Goal: Task Accomplishment & Management: Manage account settings

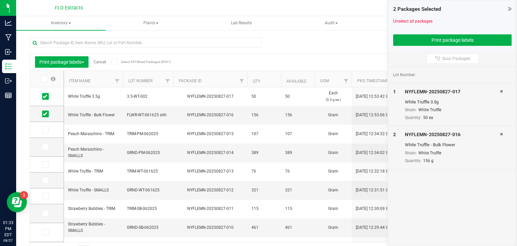
click at [101, 62] on link "Cancel" at bounding box center [100, 62] width 12 height 5
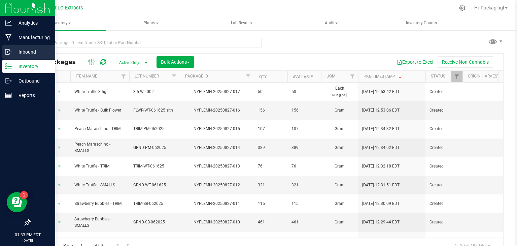
click at [31, 50] on p "Inbound" at bounding box center [32, 52] width 40 height 8
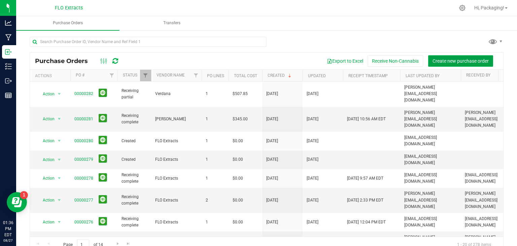
click at [454, 61] on span "Create new purchase order" at bounding box center [460, 60] width 56 height 5
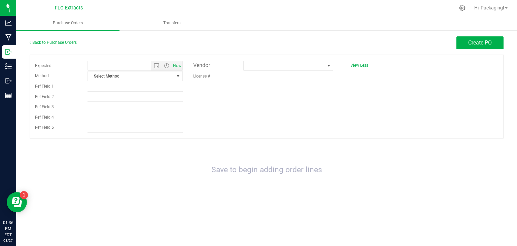
type input "[DATE] 1:36 PM"
click at [329, 66] on span at bounding box center [328, 65] width 5 height 5
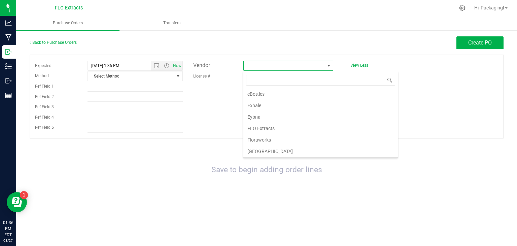
scroll to position [219, 0]
click at [279, 123] on li "FLO Extracts" at bounding box center [320, 127] width 154 height 11
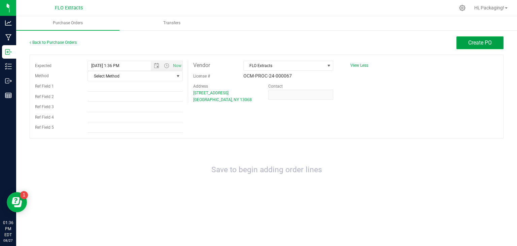
click at [470, 45] on span "Create PO" at bounding box center [480, 42] width 24 height 6
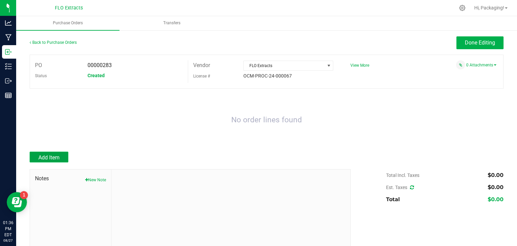
click at [59, 155] on span "Add Item" at bounding box center [48, 157] width 21 height 6
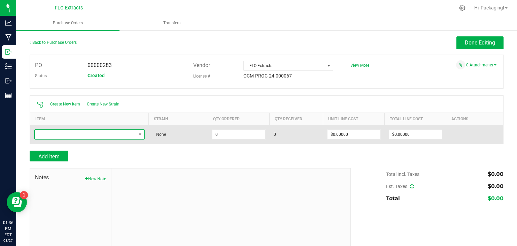
click at [72, 137] on span "NO DATA FOUND" at bounding box center [85, 134] width 101 height 9
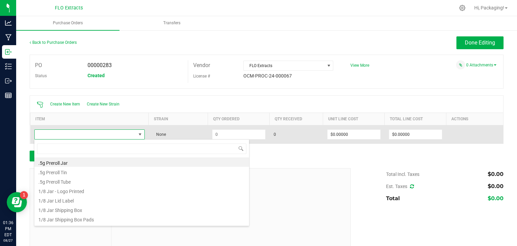
scroll to position [10, 108]
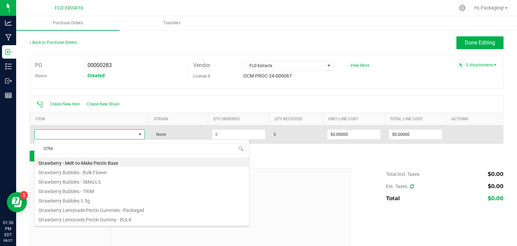
type input "STRAW"
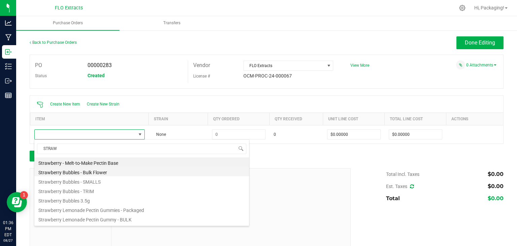
click at [97, 172] on li "Strawberry Bubbles - Bulk Flower" at bounding box center [141, 171] width 215 height 9
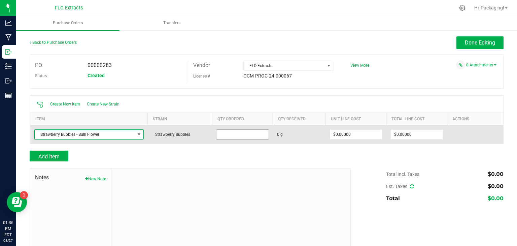
click at [238, 134] on input at bounding box center [242, 134] width 52 height 9
type input "150.0000 g"
type input "$0.00000"
click at [451, 134] on span "Receive" at bounding box center [454, 134] width 13 height 8
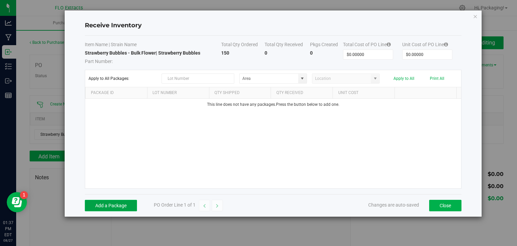
click at [121, 207] on button "Add a Package" at bounding box center [111, 204] width 52 height 11
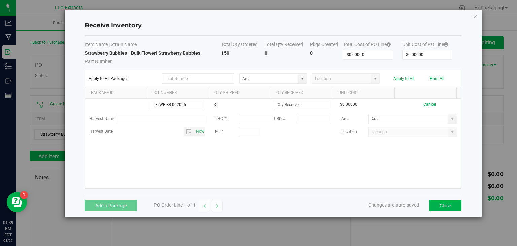
type input "FLWR-SB-062025"
type input "354.0000 g"
click at [258, 166] on kendo-grid-list "FLWR-SB-062025 g 354.0000 g $0.00000 Cancel Harvest Name THC % CBD % Area Harve…" at bounding box center [273, 143] width 376 height 89
click at [258, 166] on div at bounding box center [273, 143] width 376 height 89
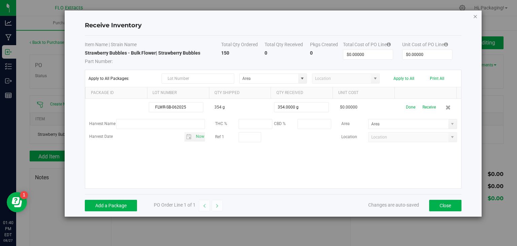
click at [475, 16] on icon "Close modal" at bounding box center [475, 16] width 5 height 8
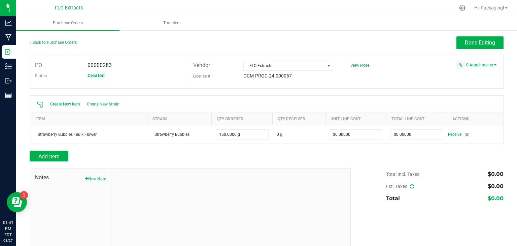
click at [472, 103] on div "Create New Item Create New Strain" at bounding box center [266, 104] width 473 height 17
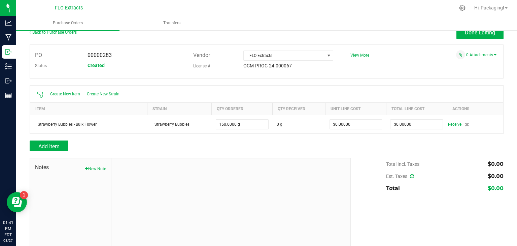
scroll to position [0, 0]
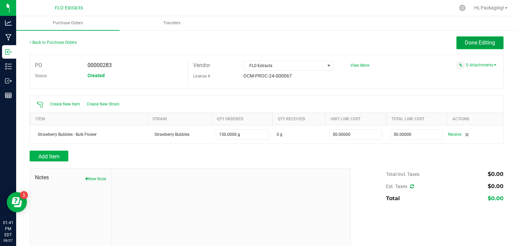
click at [468, 46] on button "Done Editing" at bounding box center [479, 42] width 47 height 13
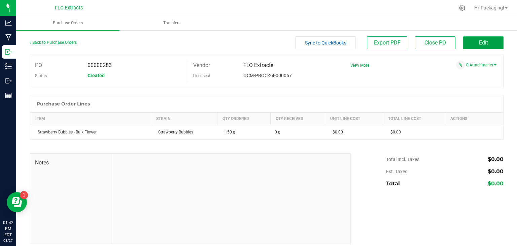
click at [469, 44] on button "Edit" at bounding box center [483, 42] width 40 height 13
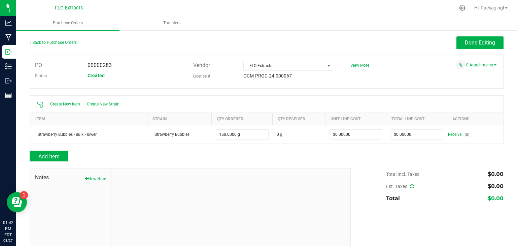
scroll to position [20, 0]
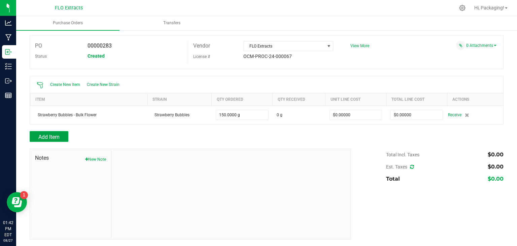
click at [55, 134] on span "Add Item" at bounding box center [48, 137] width 21 height 6
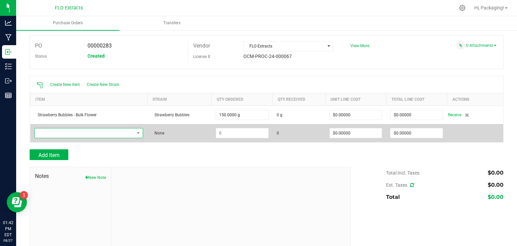
click at [71, 133] on span "NO DATA FOUND" at bounding box center [85, 132] width 100 height 9
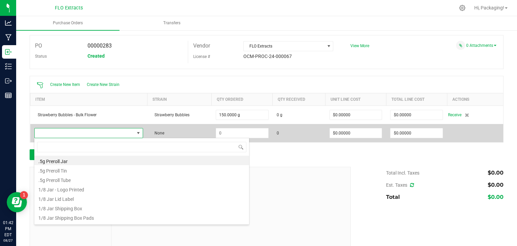
scroll to position [10, 106]
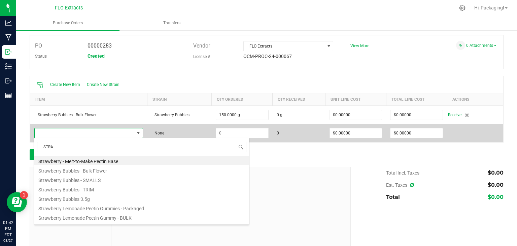
type input "STRAW"
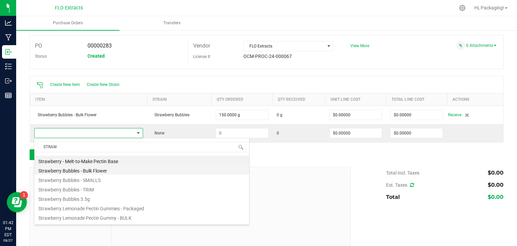
click at [93, 169] on li "Strawberry Bubbles - Bulk Flower" at bounding box center [141, 169] width 215 height 9
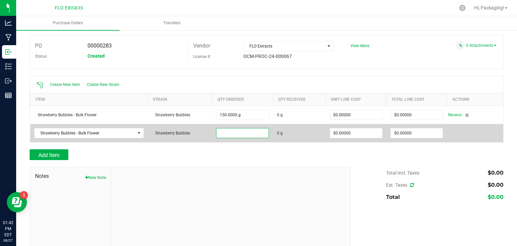
click at [237, 131] on input at bounding box center [242, 132] width 52 height 9
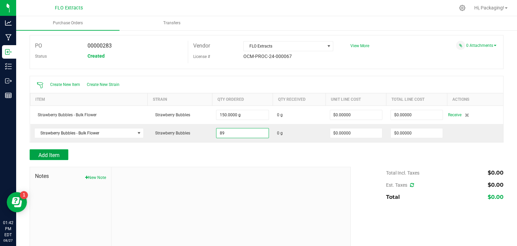
type input "89.0000 g"
click at [61, 155] on button "Add Item" at bounding box center [49, 154] width 39 height 11
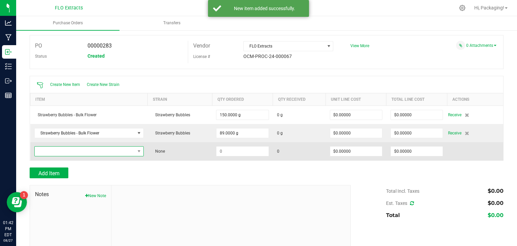
click at [66, 148] on span "NO DATA FOUND" at bounding box center [85, 150] width 100 height 9
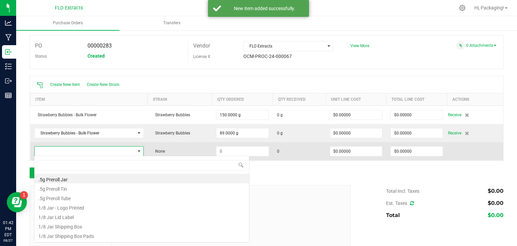
scroll to position [10, 107]
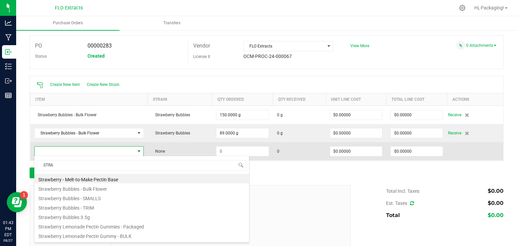
type input "STRAW"
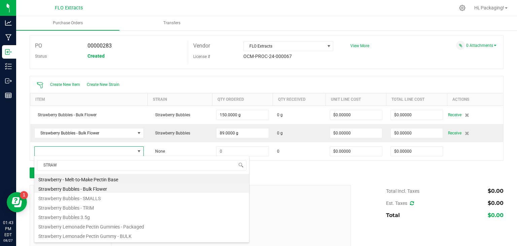
click at [86, 189] on li "Strawberry Bubbles - Bulk Flower" at bounding box center [141, 187] width 215 height 9
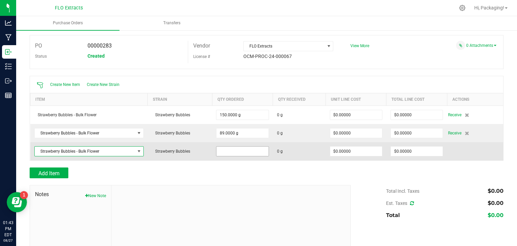
click at [240, 151] on input at bounding box center [242, 150] width 52 height 9
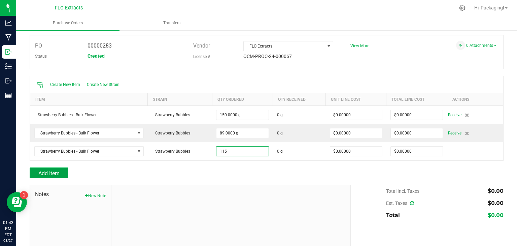
type input "115.0000 g"
click at [61, 175] on button "Add Item" at bounding box center [49, 172] width 39 height 11
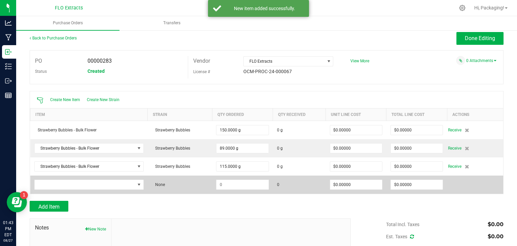
scroll to position [0, 0]
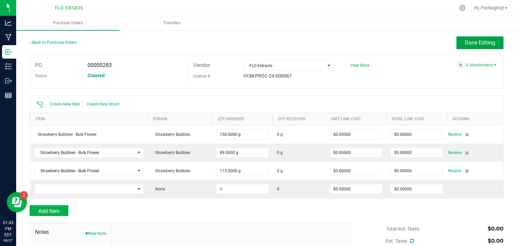
click at [465, 42] on span "Done Editing" at bounding box center [480, 42] width 30 height 6
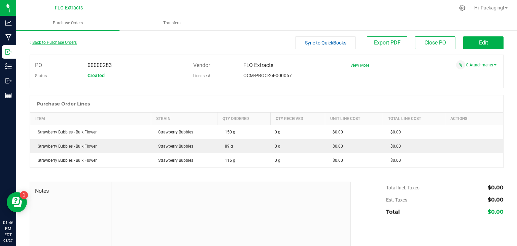
click at [57, 43] on link "Back to Purchase Orders" at bounding box center [53, 42] width 47 height 5
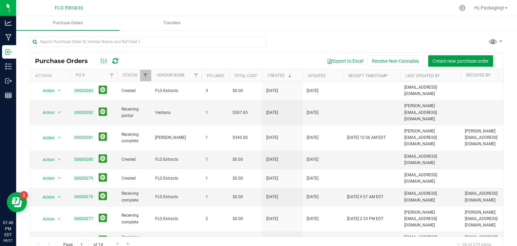
click at [459, 60] on span "Create new purchase order" at bounding box center [460, 60] width 56 height 5
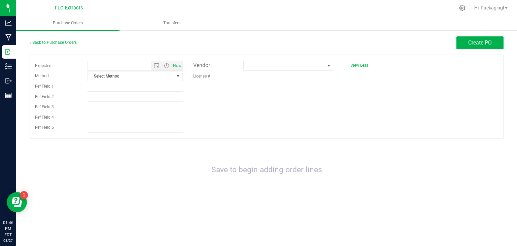
type input "[DATE] 1:46 PM"
click at [327, 68] on span at bounding box center [328, 65] width 5 height 5
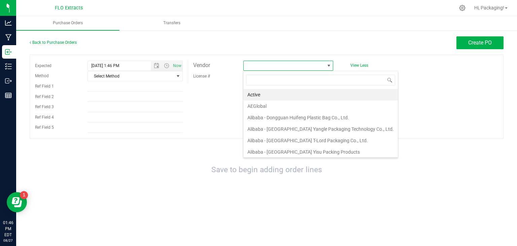
click at [329, 65] on span at bounding box center [328, 65] width 5 height 5
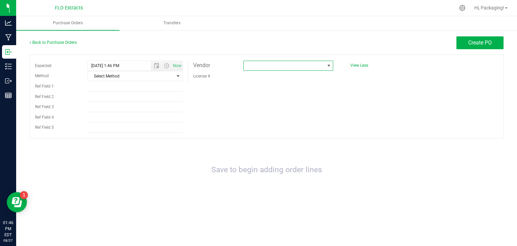
click at [329, 65] on span at bounding box center [328, 65] width 5 height 5
click at [178, 75] on span "select" at bounding box center [177, 75] width 5 height 5
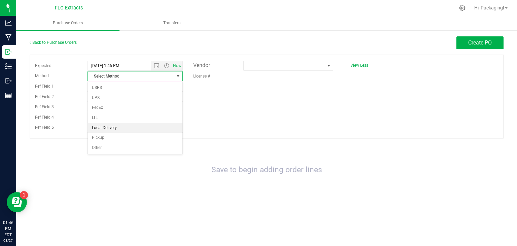
click at [122, 130] on li "Local Delivery" at bounding box center [135, 128] width 95 height 10
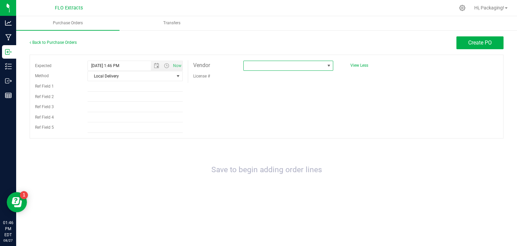
click at [327, 66] on span at bounding box center [328, 65] width 5 height 5
click at [291, 143] on li "FLO Extracts" at bounding box center [320, 145] width 154 height 11
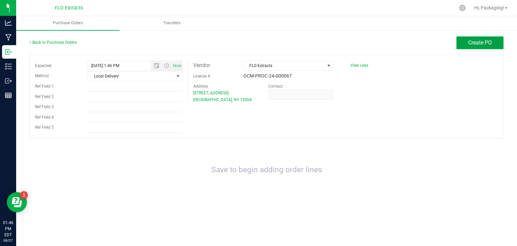
click at [478, 44] on span "Create PO" at bounding box center [480, 42] width 24 height 6
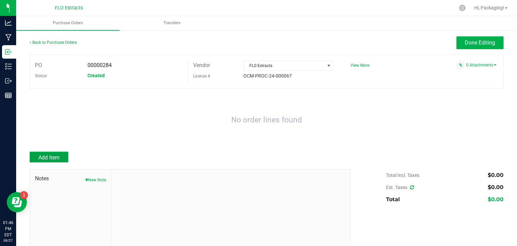
click at [54, 154] on span "Add Item" at bounding box center [48, 157] width 21 height 6
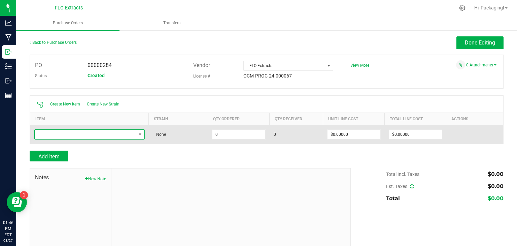
click at [57, 132] on span "NO DATA FOUND" at bounding box center [85, 134] width 101 height 9
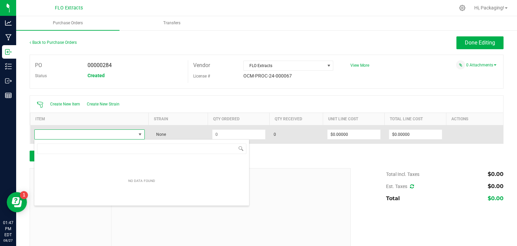
scroll to position [10, 108]
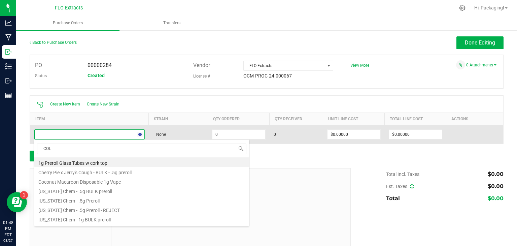
type input "COLO"
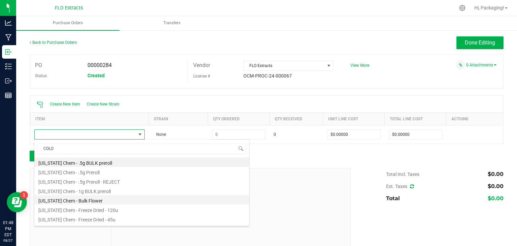
click at [71, 201] on li "[US_STATE] Chem - Bulk Flower" at bounding box center [141, 199] width 215 height 9
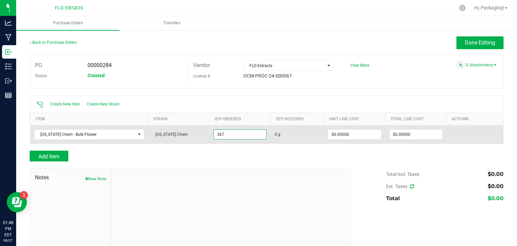
type input "367.0000 g"
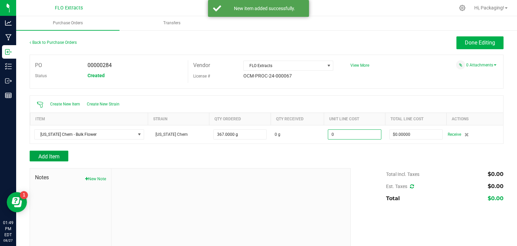
type input "$0.00000"
click at [51, 158] on span "Add Item" at bounding box center [48, 156] width 21 height 6
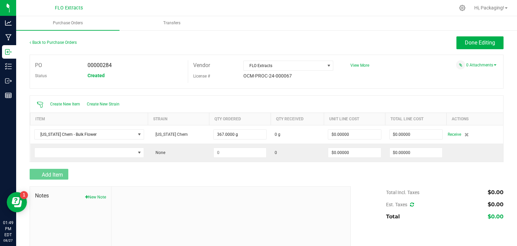
click at [51, 158] on td at bounding box center [89, 152] width 118 height 18
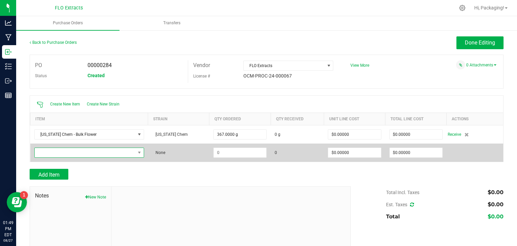
click at [56, 153] on span "NO DATA FOUND" at bounding box center [85, 152] width 101 height 9
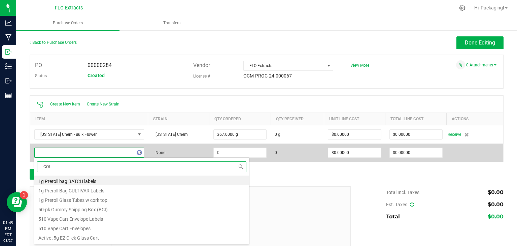
type input "COLO"
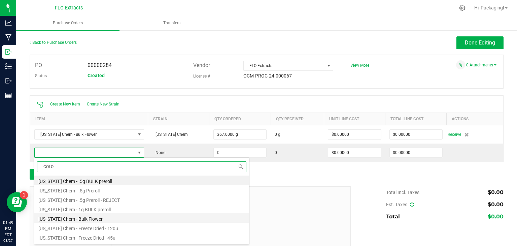
click at [54, 219] on li "[US_STATE] Chem - Bulk Flower" at bounding box center [141, 217] width 215 height 9
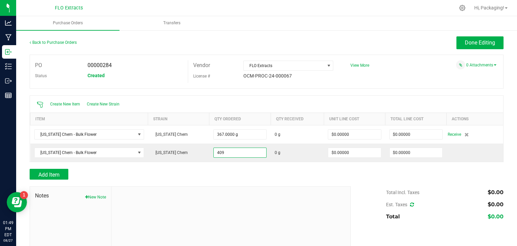
type input "409.0000 g"
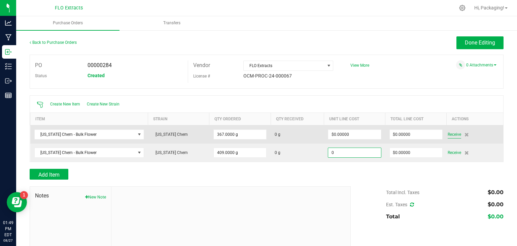
type input "$0.00000"
click at [451, 133] on span "Receive" at bounding box center [453, 134] width 13 height 8
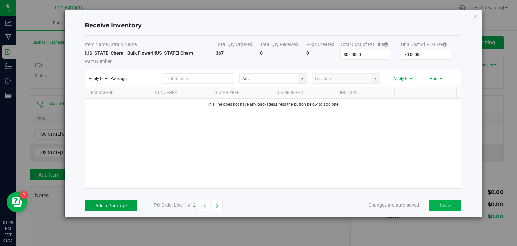
click at [118, 207] on button "Add a Package" at bounding box center [111, 204] width 52 height 11
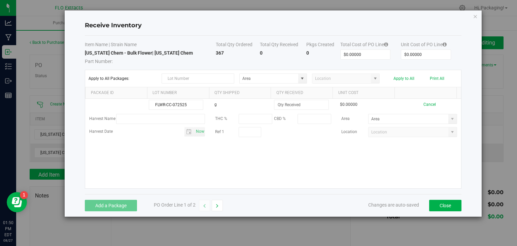
type input "FLWR-CC-072525"
type input "367.0000 g"
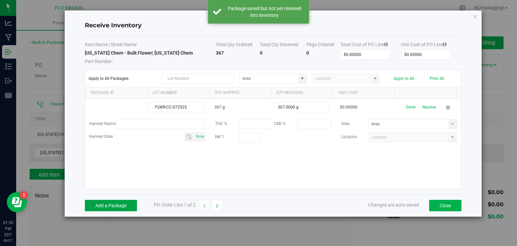
click at [116, 206] on button "Add a Package" at bounding box center [111, 204] width 52 height 11
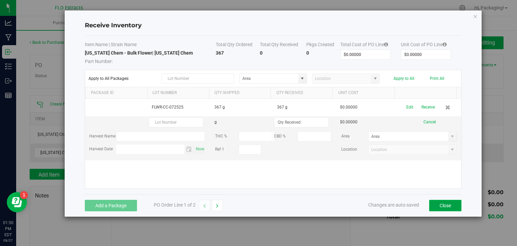
click at [445, 206] on button "Close" at bounding box center [445, 204] width 32 height 11
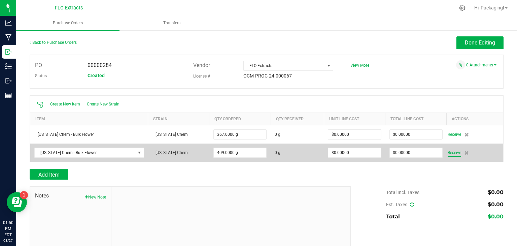
click at [447, 154] on span "Receive" at bounding box center [453, 152] width 13 height 8
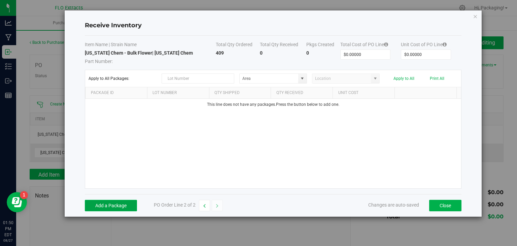
click at [116, 207] on button "Add a Package" at bounding box center [111, 204] width 52 height 11
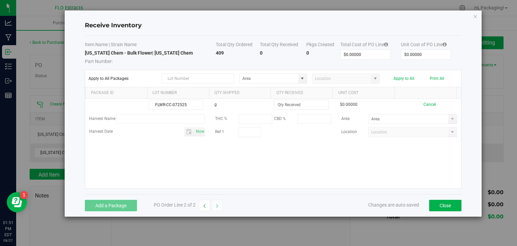
type input "FLWR-CC-072525"
type input "409.0000 g"
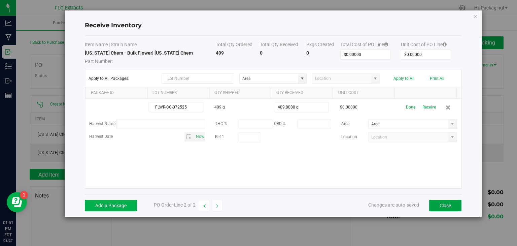
click at [453, 204] on button "Close" at bounding box center [445, 204] width 32 height 11
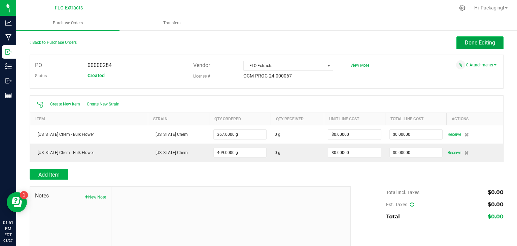
click at [477, 41] on span "Done Editing" at bounding box center [480, 42] width 30 height 6
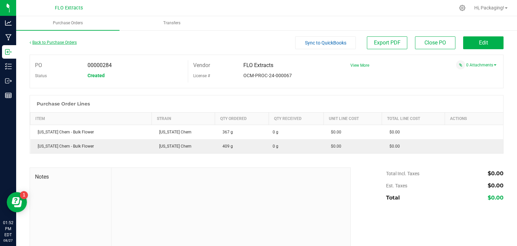
click at [66, 41] on link "Back to Purchase Orders" at bounding box center [53, 42] width 47 height 5
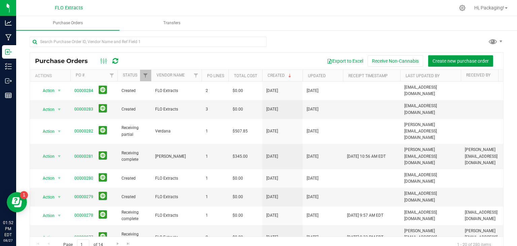
click at [449, 59] on span "Create new purchase order" at bounding box center [460, 60] width 56 height 5
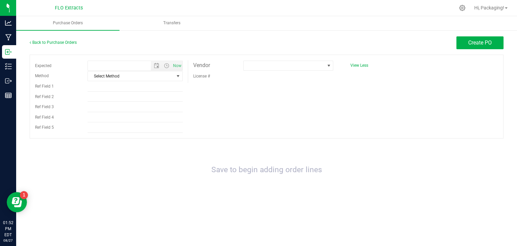
type input "[DATE] 1:52 PM"
click at [178, 76] on span "select" at bounding box center [177, 75] width 5 height 5
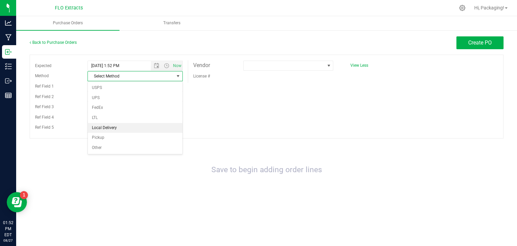
click at [130, 126] on li "Local Delivery" at bounding box center [135, 128] width 95 height 10
click at [327, 66] on span at bounding box center [328, 65] width 5 height 5
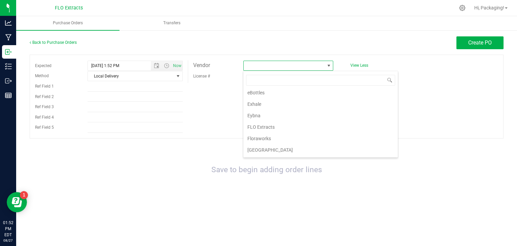
scroll to position [220, 0]
click at [304, 121] on li "FLO Extracts" at bounding box center [320, 125] width 154 height 11
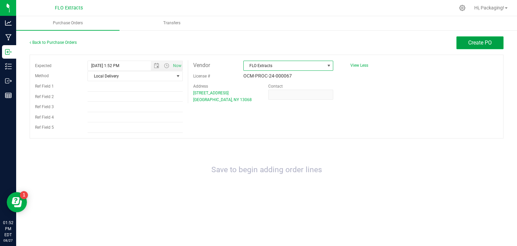
click at [488, 40] on span "Create PO" at bounding box center [480, 42] width 24 height 6
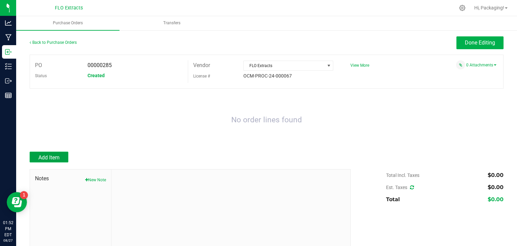
click at [52, 156] on span "Add Item" at bounding box center [48, 157] width 21 height 6
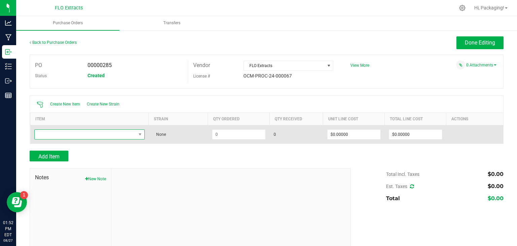
click at [50, 138] on span "NO DATA FOUND" at bounding box center [85, 134] width 101 height 9
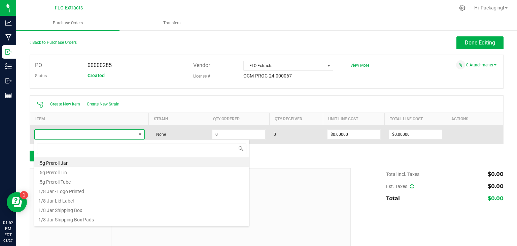
scroll to position [10, 108]
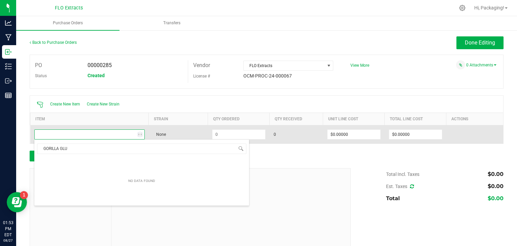
type input "GORILLA GLUE"
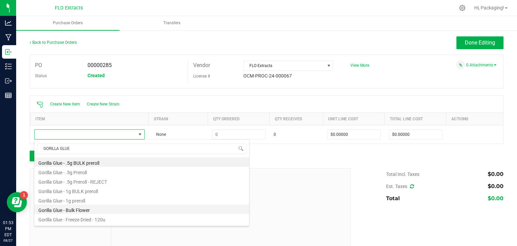
click at [95, 209] on li "Gorilla Glue - Bulk Flower" at bounding box center [141, 208] width 215 height 9
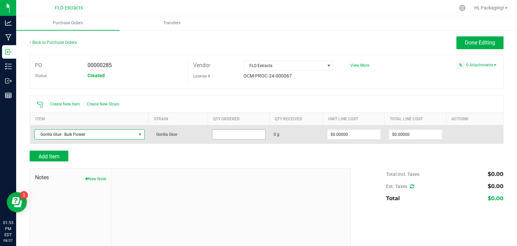
click at [235, 136] on input at bounding box center [238, 134] width 53 height 9
type input "500.0000 g"
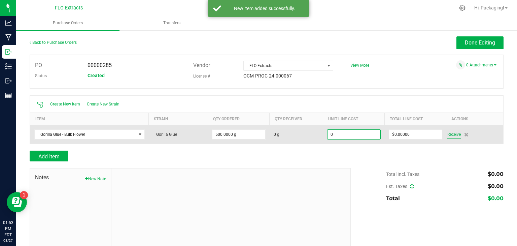
type input "$0.00000"
click at [448, 135] on span "Receive" at bounding box center [453, 134] width 13 height 8
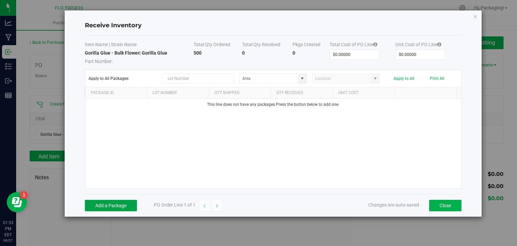
click at [106, 205] on button "Add a Package" at bounding box center [111, 204] width 52 height 11
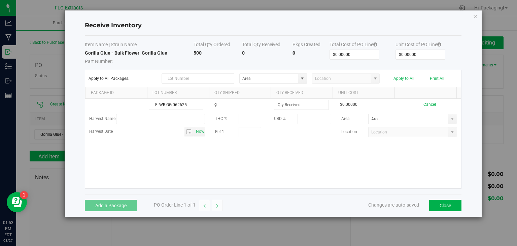
type input "FLWR-GG-062625"
type input "500.0000 g"
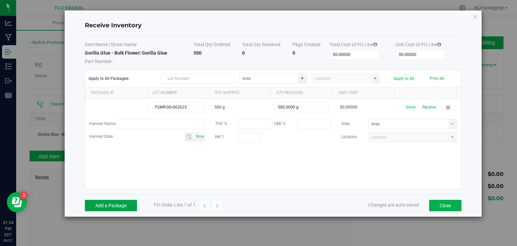
click at [120, 206] on button "Add a Package" at bounding box center [111, 204] width 52 height 11
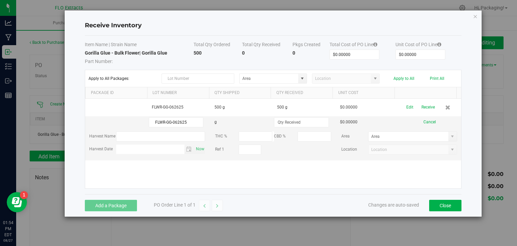
type input "FLWR-GG-062625"
type input "567.0000 g"
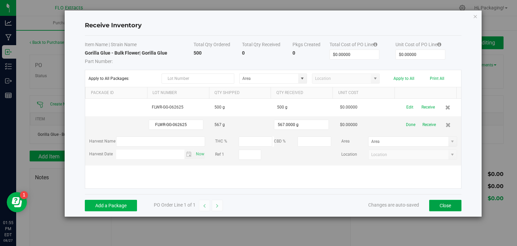
click at [440, 206] on button "Close" at bounding box center [445, 204] width 32 height 11
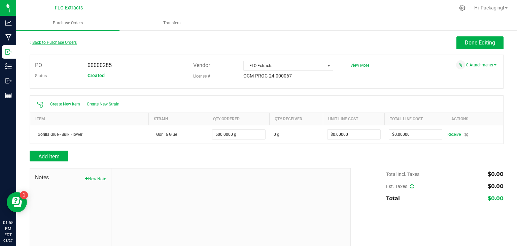
click at [67, 44] on link "Back to Purchase Orders" at bounding box center [53, 42] width 47 height 5
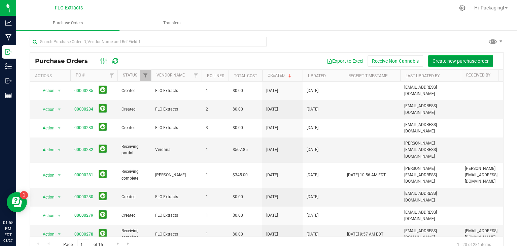
click at [462, 61] on span "Create new purchase order" at bounding box center [460, 60] width 56 height 5
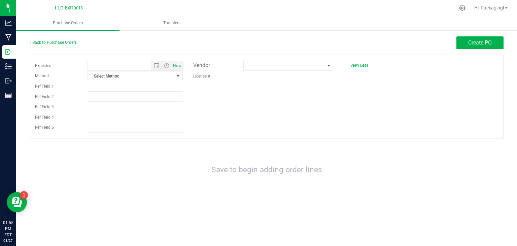
type input "[DATE] 1:55 PM"
click at [482, 41] on span "Create PO" at bounding box center [480, 42] width 24 height 6
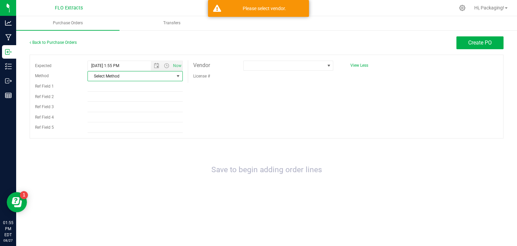
click at [177, 76] on span "select" at bounding box center [177, 75] width 5 height 5
click at [130, 128] on li "Local Delivery" at bounding box center [135, 128] width 95 height 10
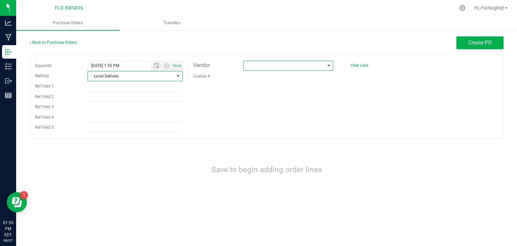
click at [330, 65] on span at bounding box center [328, 65] width 5 height 5
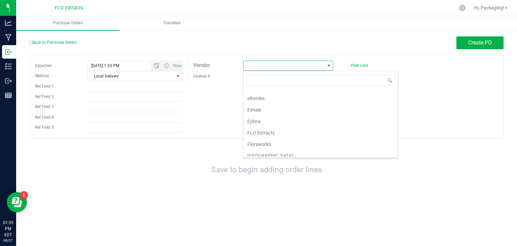
scroll to position [214, 0]
click at [284, 129] on li "FLO Extracts" at bounding box center [320, 131] width 154 height 11
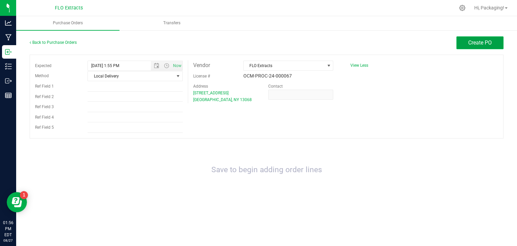
click at [471, 44] on span "Create PO" at bounding box center [480, 42] width 24 height 6
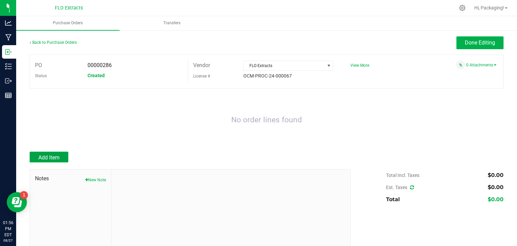
click at [56, 158] on span "Add Item" at bounding box center [48, 157] width 21 height 6
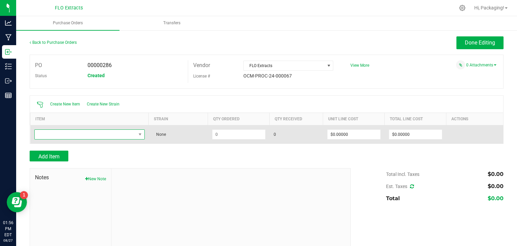
click at [70, 136] on span "NO DATA FOUND" at bounding box center [85, 134] width 101 height 9
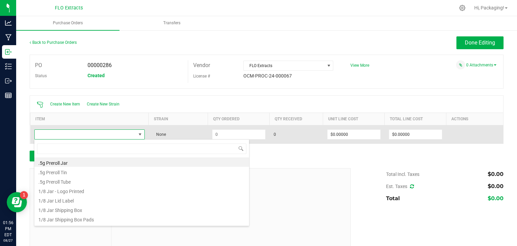
scroll to position [10, 108]
type input "LIL"
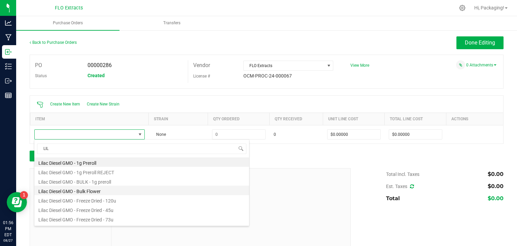
click at [92, 191] on li "Lilac Diesel GMO - Bulk Flower" at bounding box center [141, 189] width 215 height 9
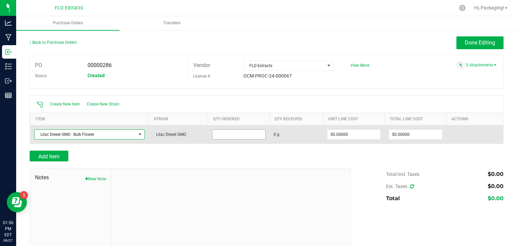
click at [223, 134] on input at bounding box center [238, 134] width 53 height 9
type input "111.0000 g"
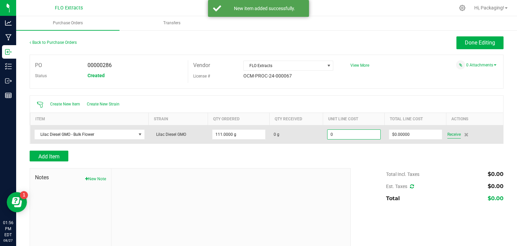
type input "$0.00000"
click at [450, 136] on span "Receive" at bounding box center [453, 134] width 13 height 8
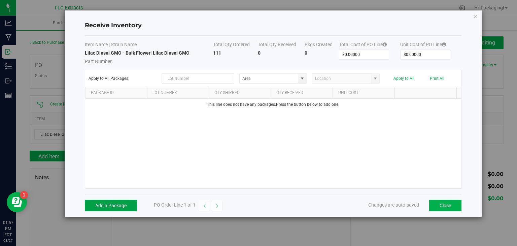
click at [127, 203] on button "Add a Package" at bounding box center [111, 204] width 52 height 11
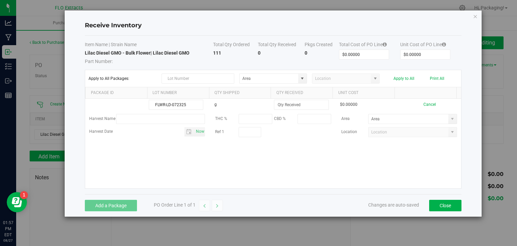
type input "FLWR-LD-072325"
type input "111.0000 g"
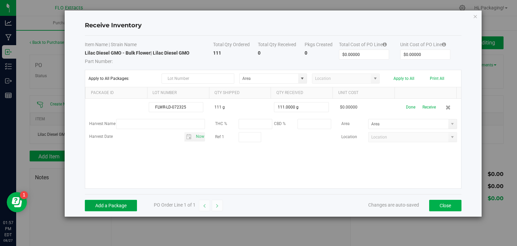
click at [118, 205] on button "Add a Package" at bounding box center [111, 204] width 52 height 11
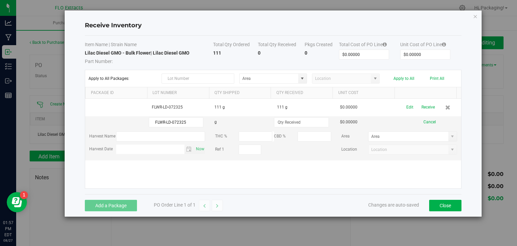
type input "FLWR-LD-072325"
type input "270.0000 g"
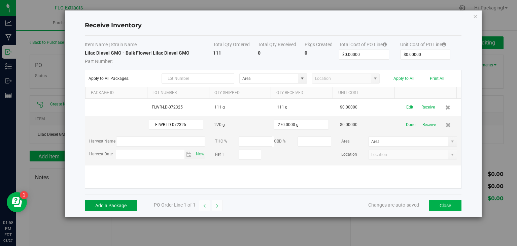
click at [118, 205] on button "Add a Package" at bounding box center [111, 204] width 52 height 11
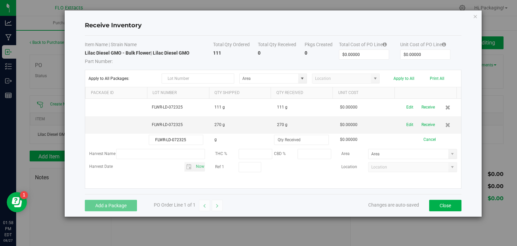
type input "FLWR-LD-072325"
type input "244.0000 g"
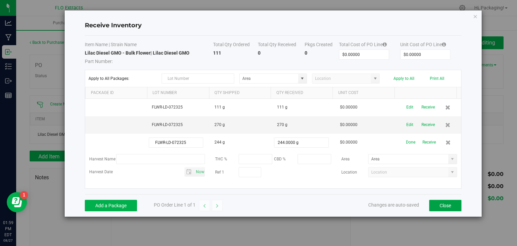
click at [447, 205] on button "Close" at bounding box center [445, 204] width 32 height 11
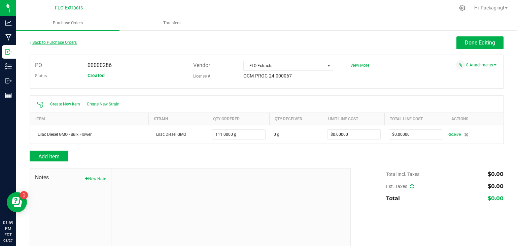
click at [56, 43] on link "Back to Purchase Orders" at bounding box center [53, 42] width 47 height 5
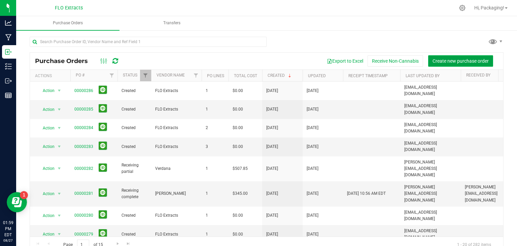
click at [452, 61] on span "Create new purchase order" at bounding box center [460, 60] width 56 height 5
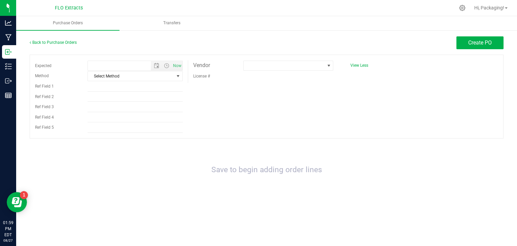
type input "[DATE] 2:00 PM"
click at [178, 77] on span "select" at bounding box center [177, 75] width 5 height 5
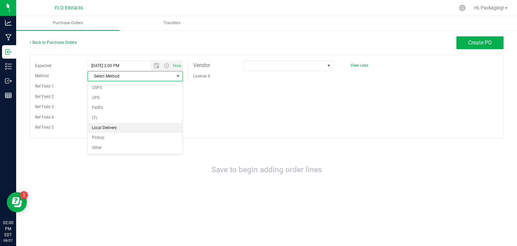
click at [143, 128] on li "Local Delivery" at bounding box center [135, 128] width 95 height 10
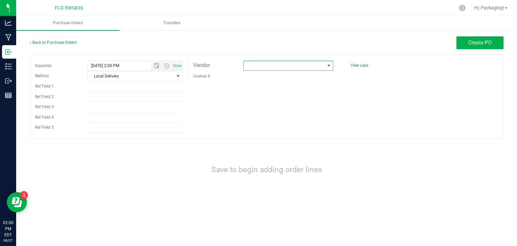
click at [328, 64] on span at bounding box center [328, 65] width 5 height 5
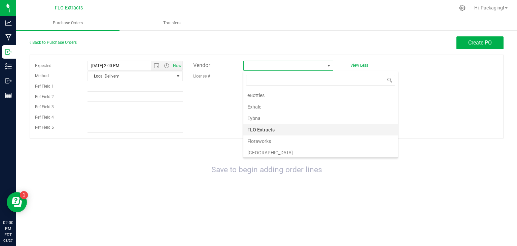
click at [291, 125] on li "FLO Extracts" at bounding box center [320, 129] width 154 height 11
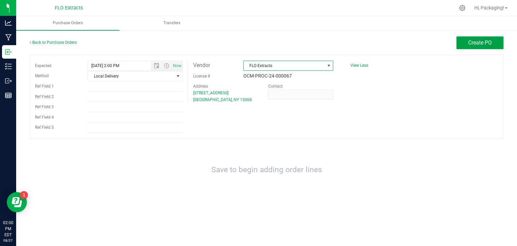
click at [484, 39] on button "Create PO" at bounding box center [479, 42] width 47 height 13
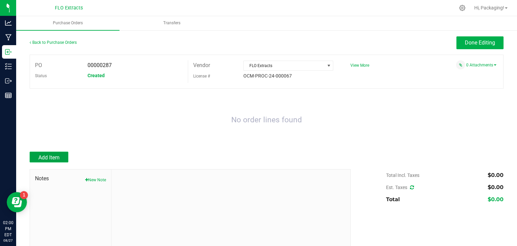
click at [58, 155] on span "Add Item" at bounding box center [48, 157] width 21 height 6
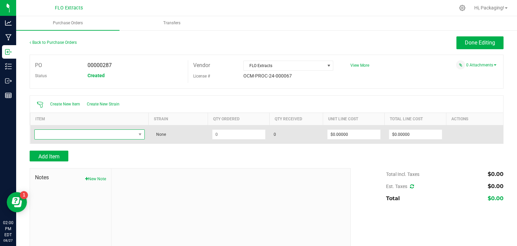
click at [59, 132] on span "NO DATA FOUND" at bounding box center [85, 134] width 101 height 9
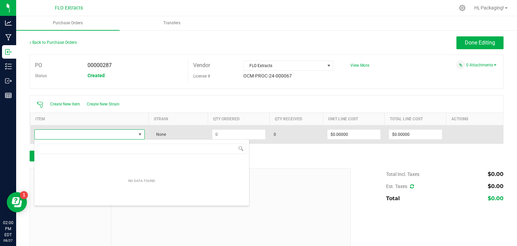
scroll to position [10, 108]
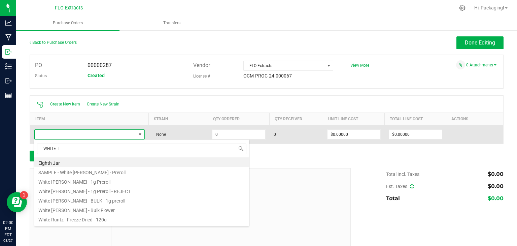
type input "WHITE TR"
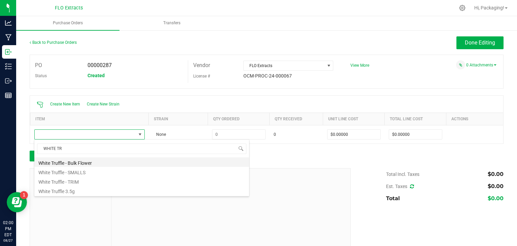
click at [55, 163] on li "White Truffle - Bulk Flower" at bounding box center [141, 161] width 215 height 9
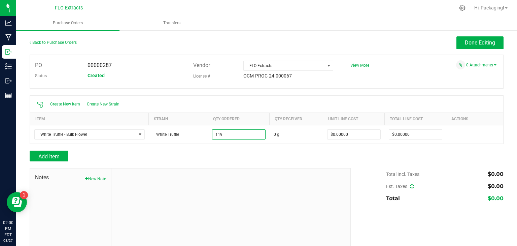
type input "119.0000 g"
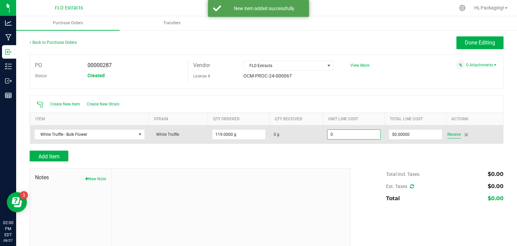
type input "$0.00000"
click at [448, 133] on span "Receive" at bounding box center [453, 134] width 13 height 8
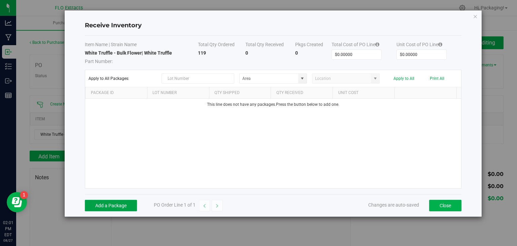
click at [132, 204] on button "Add a Package" at bounding box center [111, 204] width 52 height 11
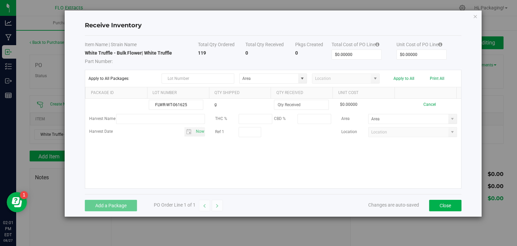
type input "FLWR-WT-061625"
type input "119.0000 g"
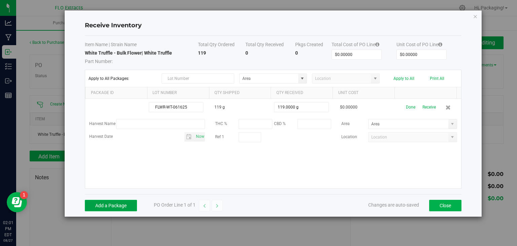
click at [132, 204] on button "Add a Package" at bounding box center [111, 204] width 52 height 11
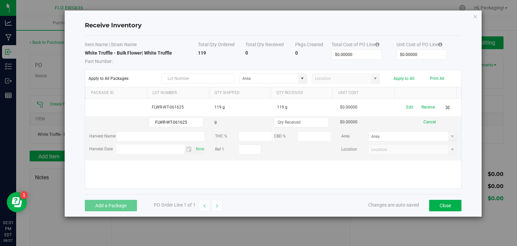
type input "FLWR-WT-061625"
type input "69.0000 g"
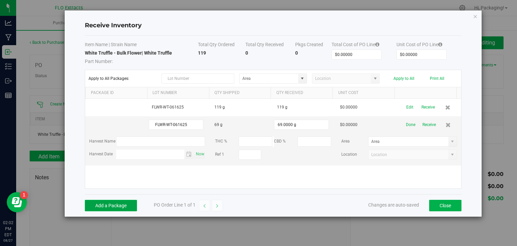
click at [124, 205] on button "Add a Package" at bounding box center [111, 204] width 52 height 11
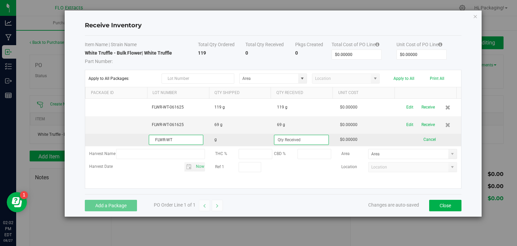
click at [176, 140] on input "FLWR-WT" at bounding box center [176, 140] width 54 height 10
type input "FLWR-WT-061625"
type input "82.0000 g"
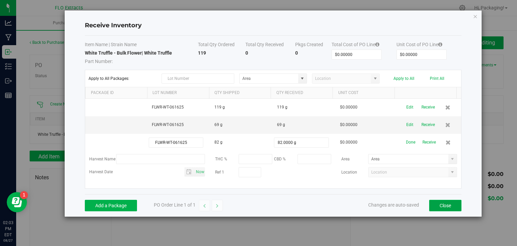
click at [453, 206] on button "Close" at bounding box center [445, 204] width 32 height 11
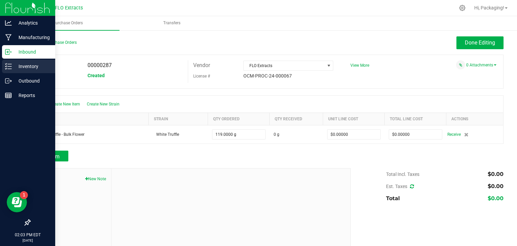
click at [24, 67] on p "Inventory" at bounding box center [32, 66] width 40 height 8
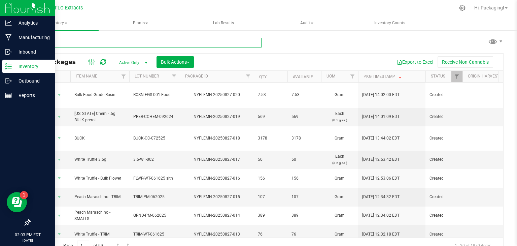
click at [79, 41] on input "text" at bounding box center [146, 43] width 232 height 10
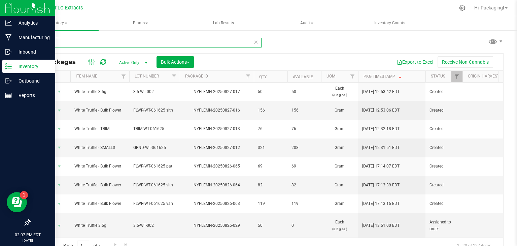
type input "WHITE"
click at [253, 43] on icon at bounding box center [255, 42] width 5 height 8
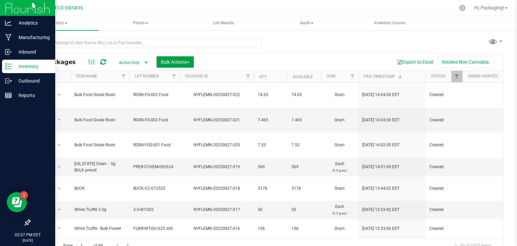
click at [176, 65] on button "Bulk Actions" at bounding box center [174, 61] width 37 height 11
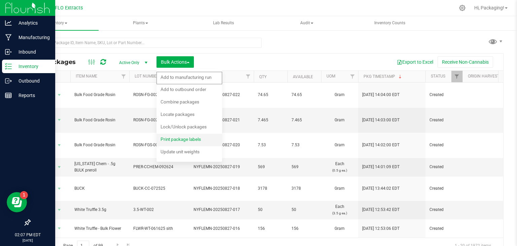
click at [186, 139] on span "Print package labels" at bounding box center [180, 138] width 40 height 5
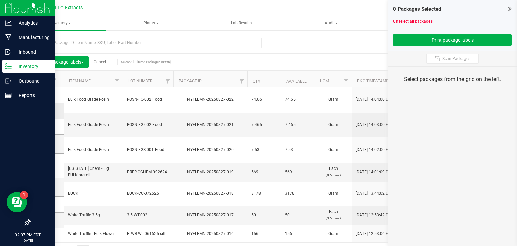
drag, startPoint x: 45, startPoint y: 95, endPoint x: 45, endPoint y: 108, distance: 13.1
click at [45, 111] on icon at bounding box center [45, 111] width 4 height 0
click at [0, 0] on input "checkbox" at bounding box center [0, 0] width 0 height 0
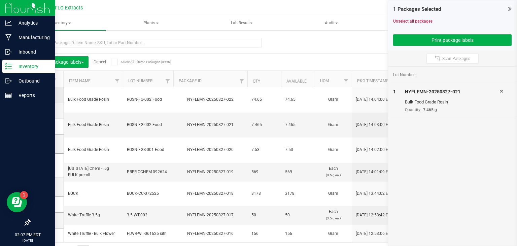
click at [45, 95] on icon at bounding box center [45, 95] width 4 height 0
click at [0, 0] on input "checkbox" at bounding box center [0, 0] width 0 height 0
click at [42, 126] on span at bounding box center [45, 126] width 7 height 7
click at [0, 0] on input "checkbox" at bounding box center [0, 0] width 0 height 0
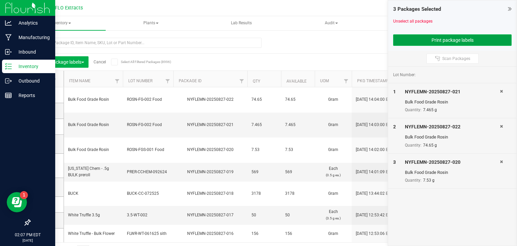
click at [404, 40] on button "Print package labels" at bounding box center [452, 39] width 118 height 11
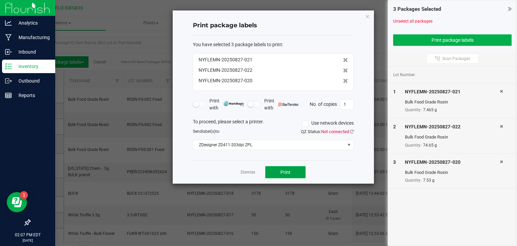
click at [277, 172] on button "Print" at bounding box center [285, 172] width 40 height 12
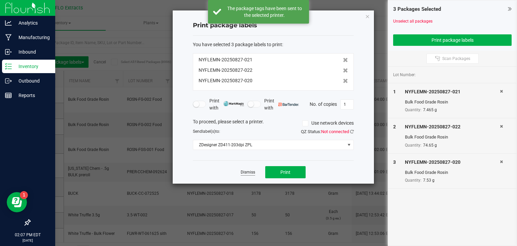
click at [241, 171] on link "Dismiss" at bounding box center [248, 172] width 14 height 6
